Goal: Find specific page/section: Find specific page/section

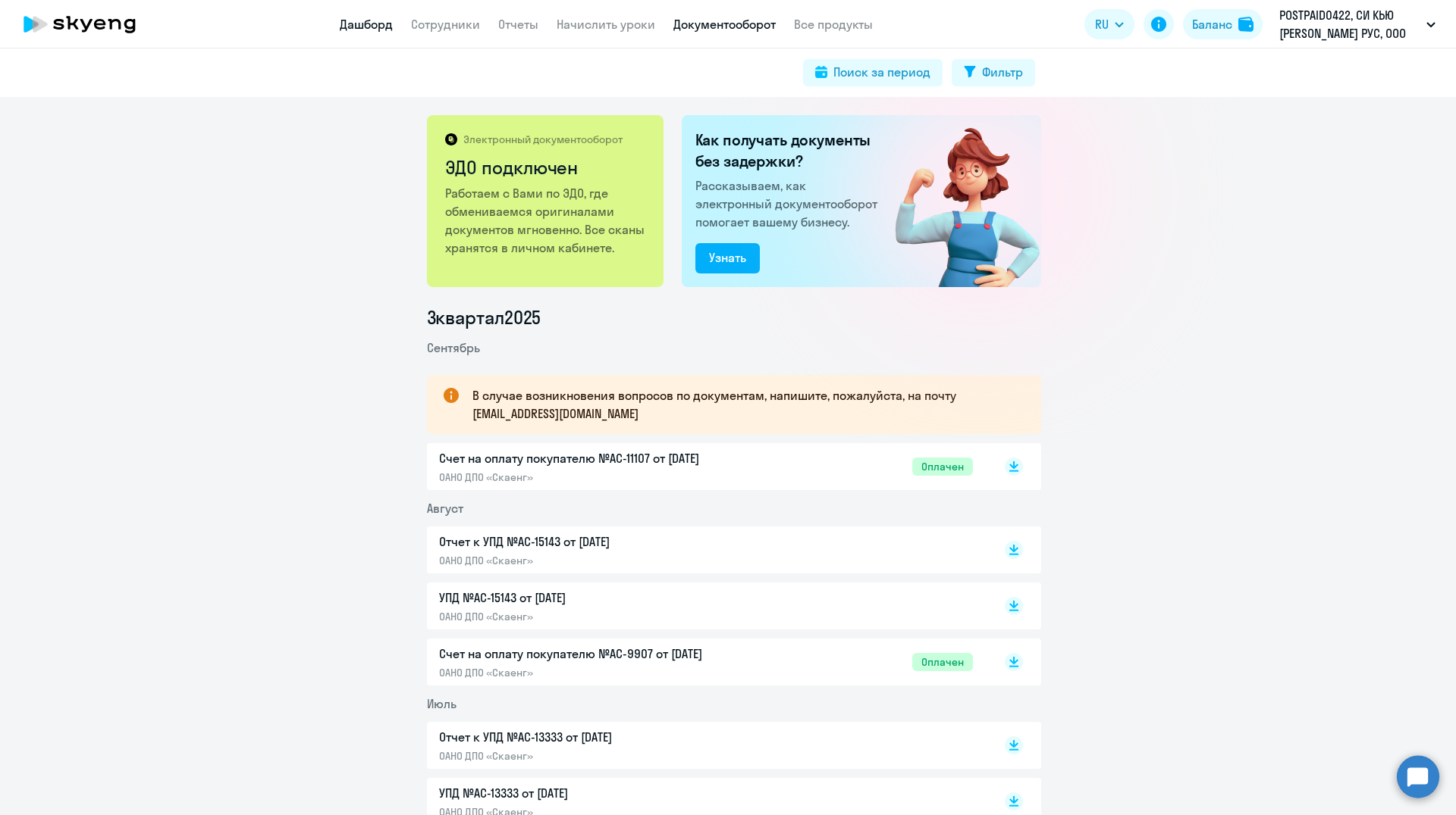
click at [370, 20] on link "Дашборд" at bounding box center [366, 24] width 53 height 15
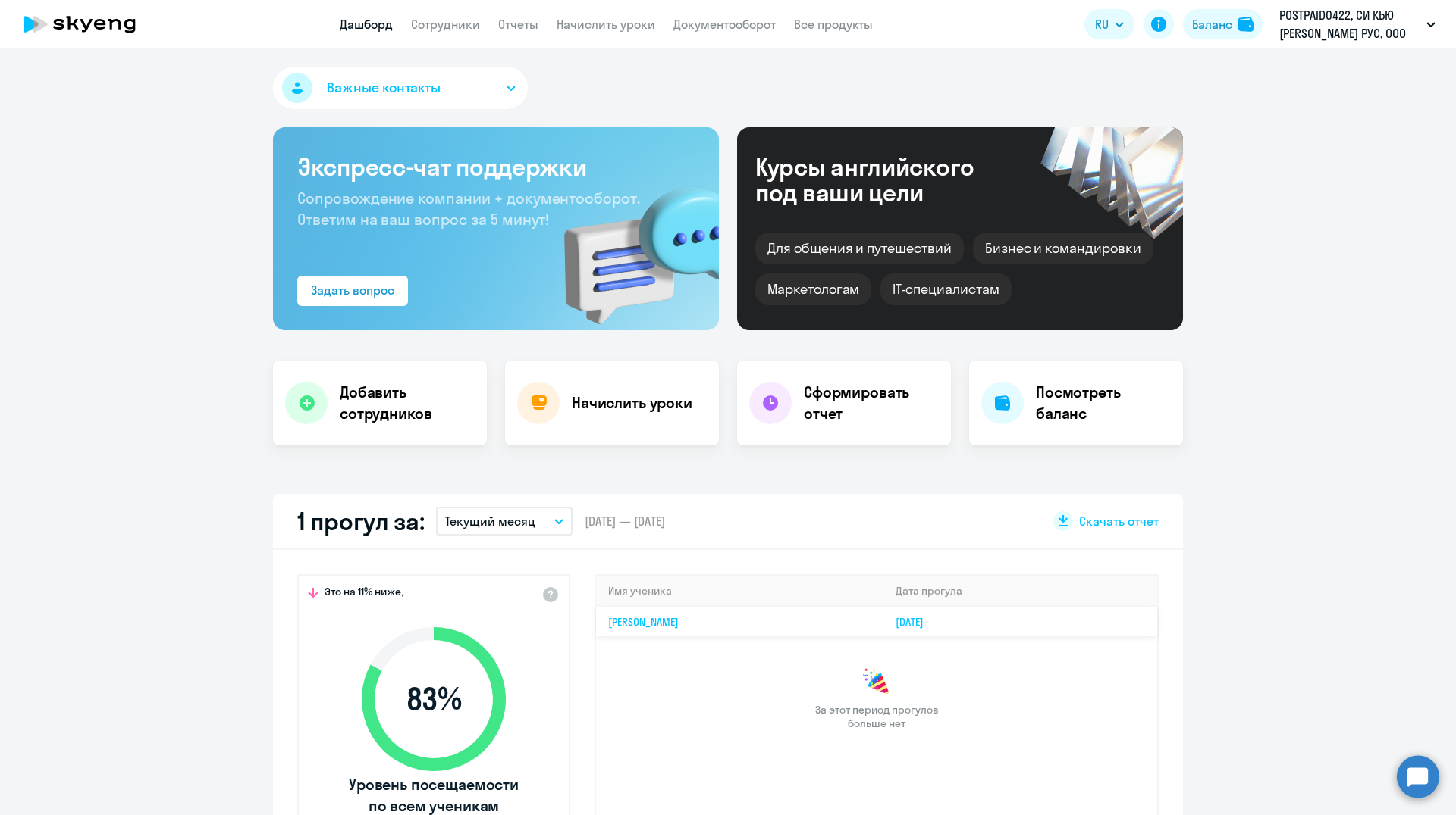
select select "30"
click at [455, 21] on link "Сотрудники" at bounding box center [445, 24] width 69 height 15
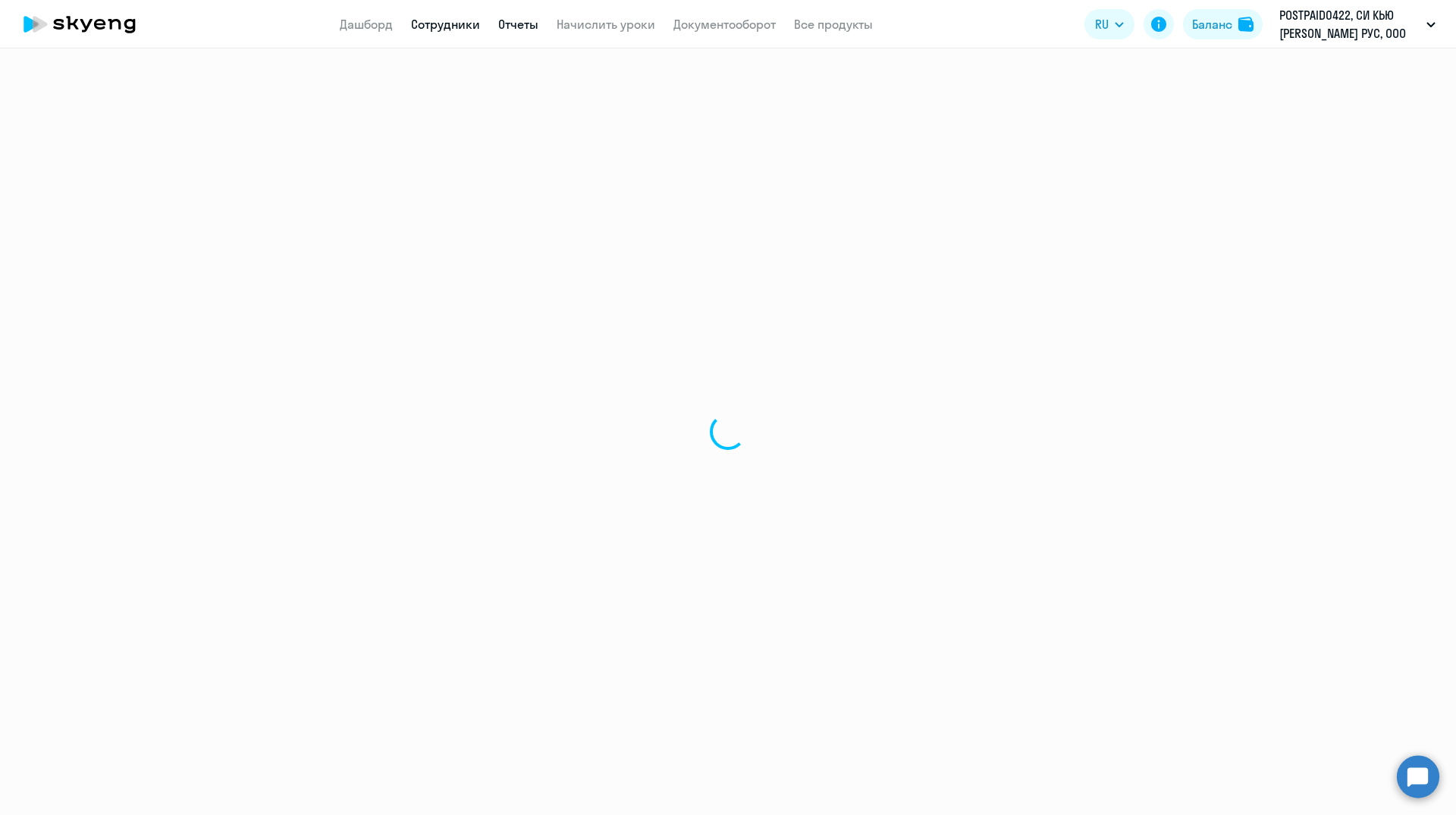
select select "30"
